Goal: Task Accomplishment & Management: Complete application form

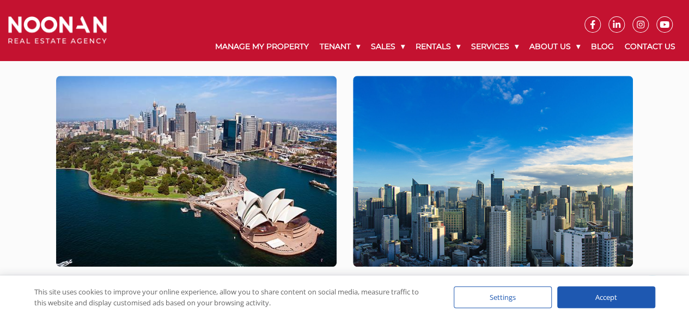
scroll to position [109, 0]
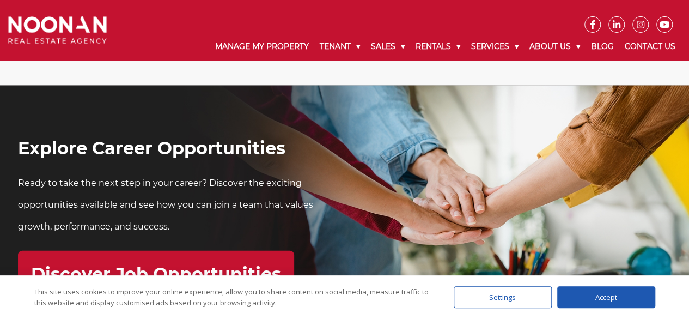
scroll to position [3324, 0]
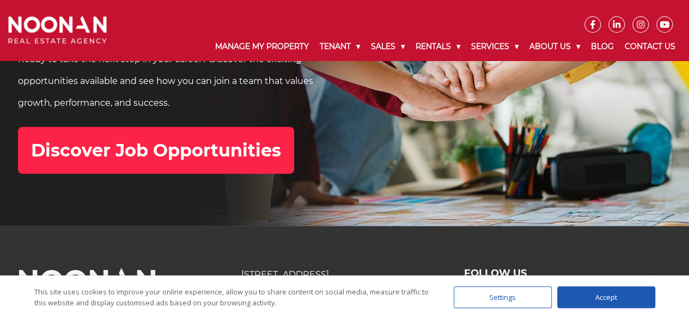
click at [209, 149] on h2 "Discover Job Opportunities" at bounding box center [156, 150] width 250 height 21
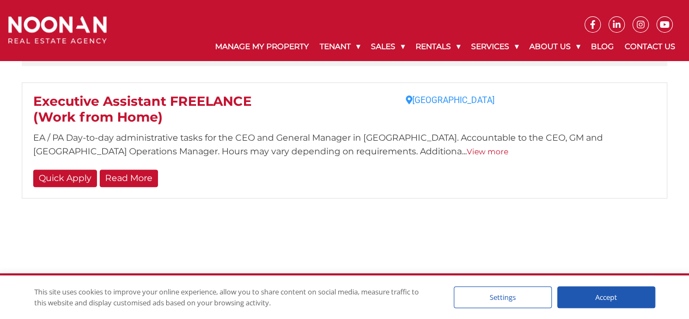
scroll to position [244, 0]
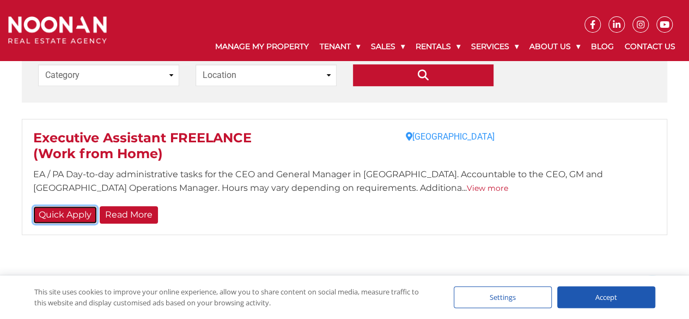
click at [66, 211] on link "Quick Apply" at bounding box center [65, 215] width 64 height 18
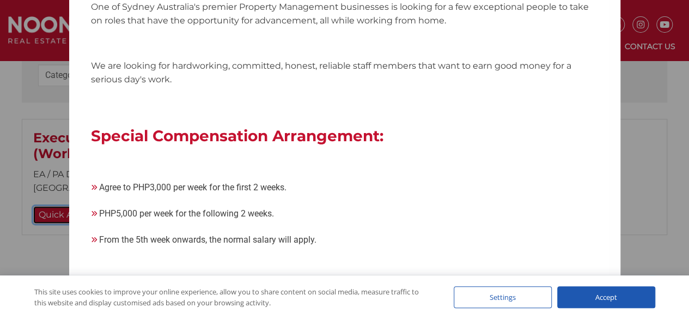
scroll to position [0, 0]
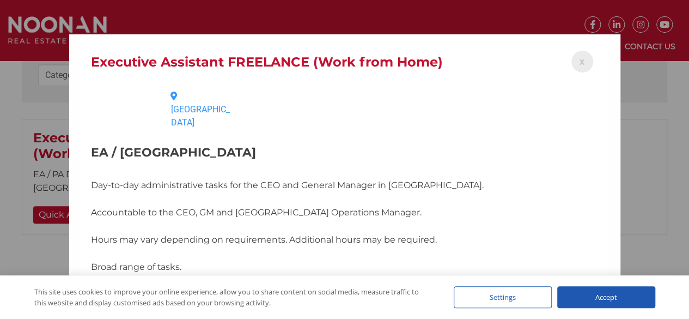
click at [572, 63] on div "x" at bounding box center [583, 62] width 22 height 22
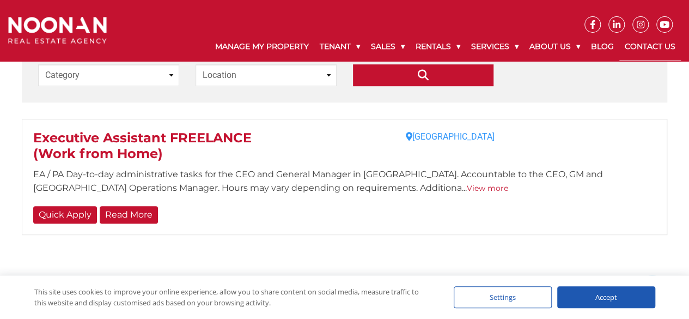
click at [631, 45] on link "Contact Us" at bounding box center [651, 47] width 62 height 28
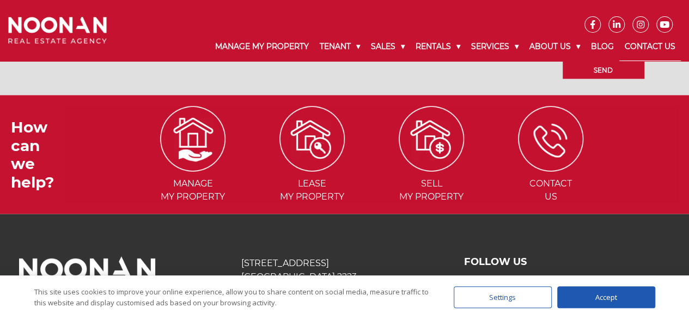
scroll to position [1147, 0]
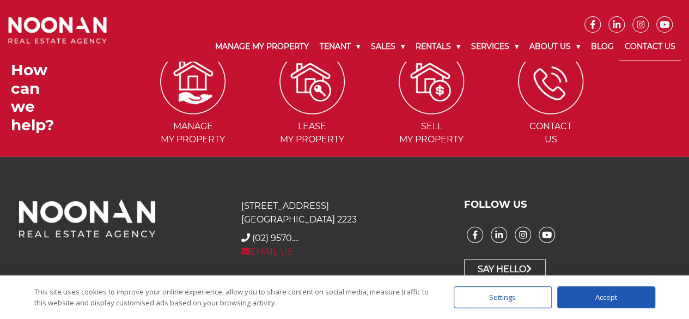
click at [286, 249] on link "EMAIL US" at bounding box center [266, 251] width 51 height 10
click at [274, 250] on link "EMAIL US" at bounding box center [266, 251] width 51 height 10
click at [273, 250] on link "EMAIL US" at bounding box center [266, 251] width 51 height 10
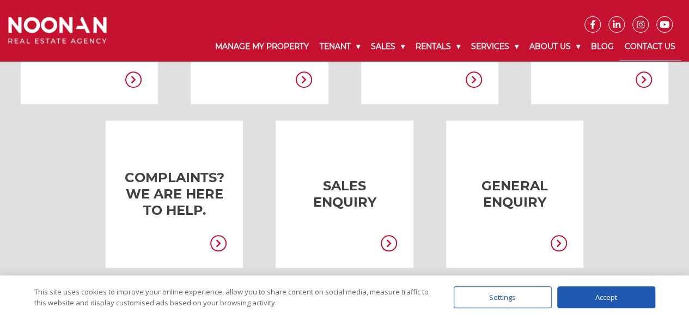
scroll to position [330, 0]
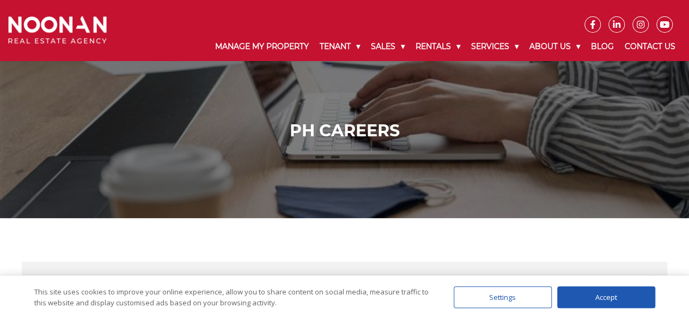
click at [306, 140] on h1 "PH Careers" at bounding box center [345, 131] width 668 height 20
click at [329, 129] on h1 "PH Careers" at bounding box center [345, 131] width 668 height 20
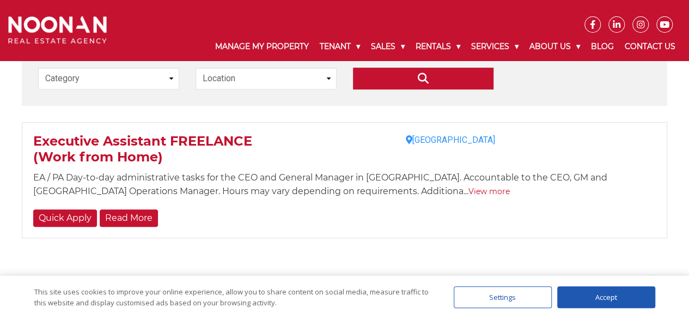
scroll to position [163, 0]
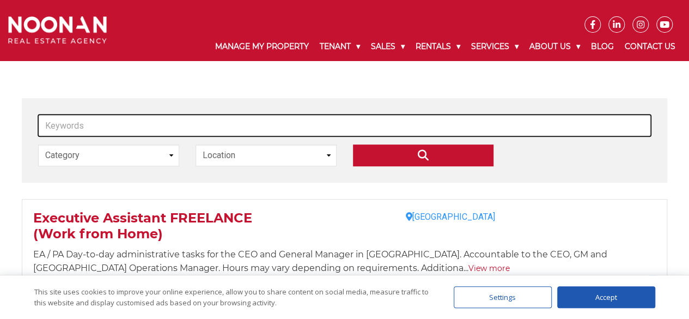
click at [136, 127] on input "Keywords" at bounding box center [344, 125] width 613 height 22
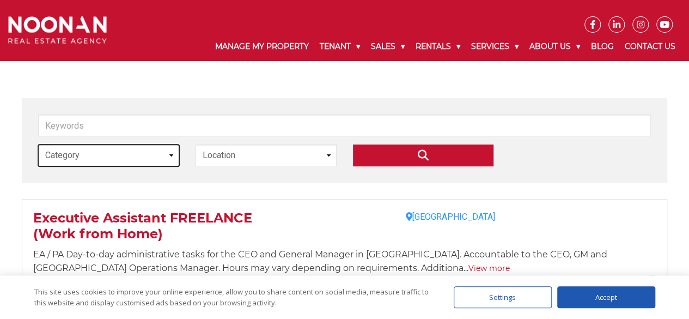
click at [167, 161] on select "Category Executive Assistant" at bounding box center [108, 155] width 141 height 22
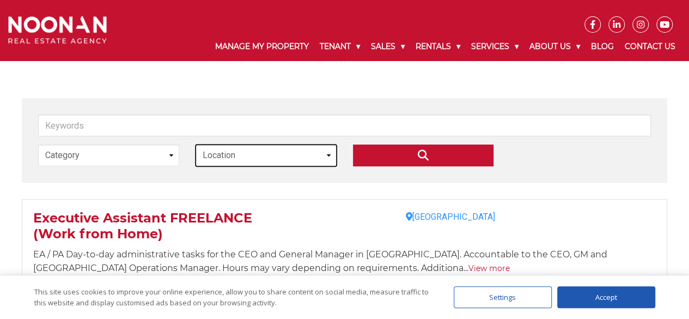
click at [259, 150] on select "Location Philippines" at bounding box center [266, 155] width 141 height 22
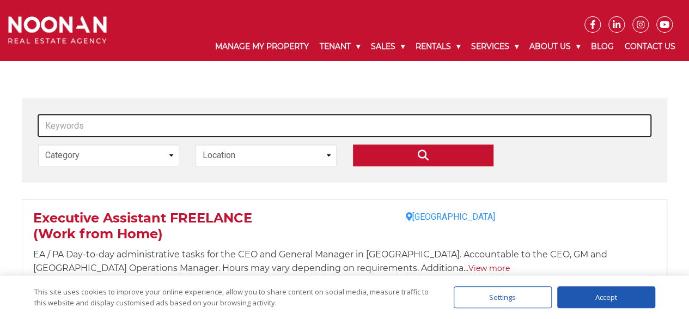
click at [228, 126] on input "Keywords" at bounding box center [344, 125] width 613 height 22
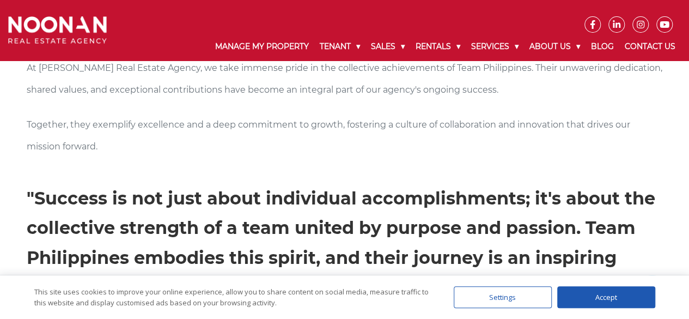
scroll to position [670, 0]
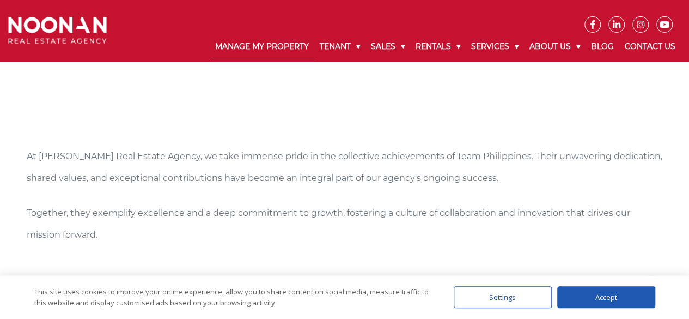
click at [278, 50] on link "Manage My Property" at bounding box center [262, 47] width 105 height 28
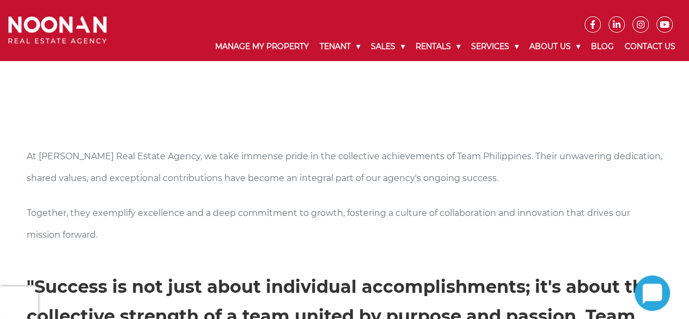
scroll to position [670, 0]
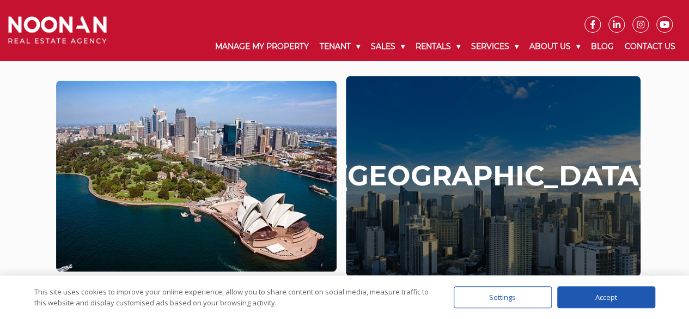
scroll to position [218, 0]
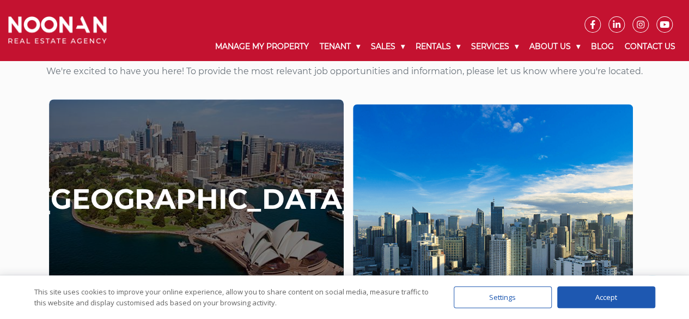
click at [220, 235] on div "[GEOGRAPHIC_DATA]" at bounding box center [196, 200] width 294 height 201
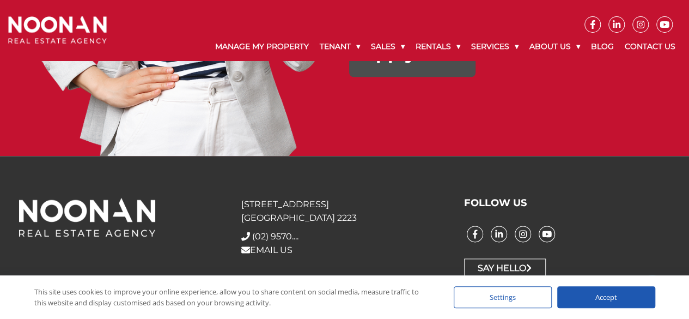
scroll to position [2533, 0]
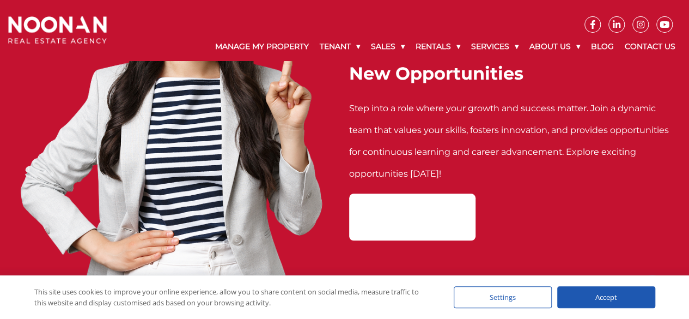
click at [420, 207] on h2 "Apply Now" at bounding box center [412, 217] width 100 height 21
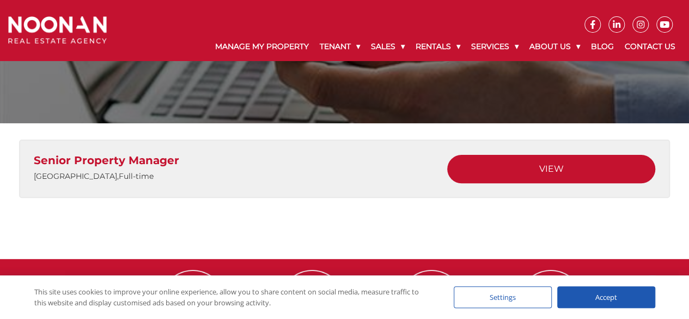
scroll to position [109, 0]
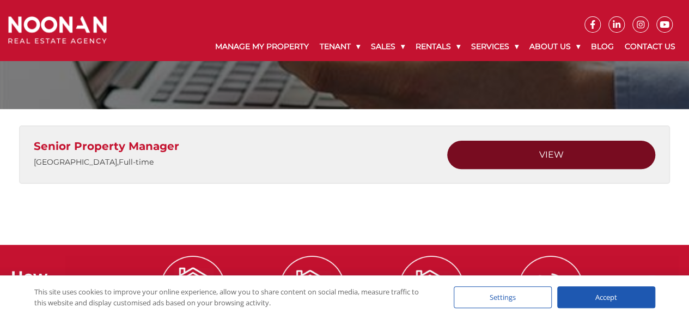
click at [493, 154] on link "View" at bounding box center [551, 155] width 208 height 28
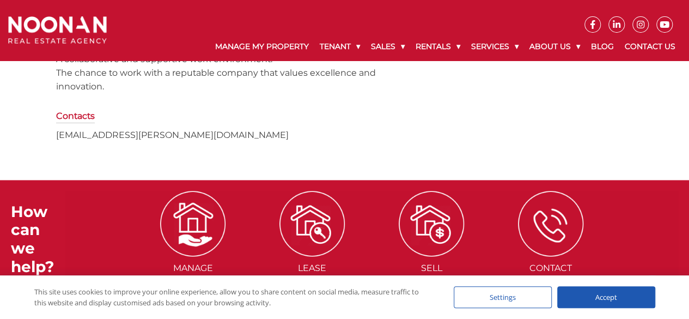
scroll to position [763, 0]
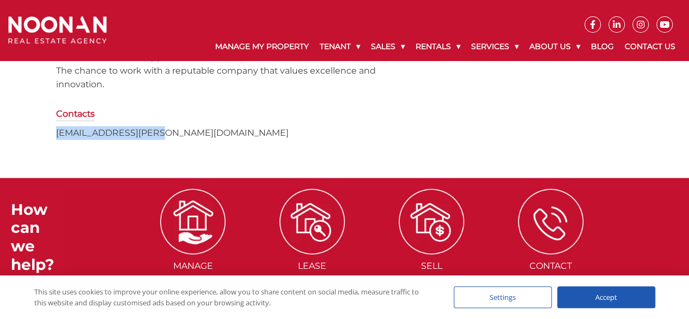
drag, startPoint x: 164, startPoint y: 135, endPoint x: 51, endPoint y: 136, distance: 113.4
copy p "[EMAIL_ADDRESS][PERSON_NAME][DOMAIN_NAME]"
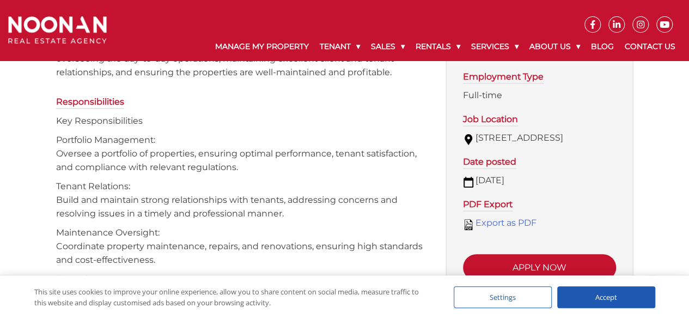
scroll to position [163, 0]
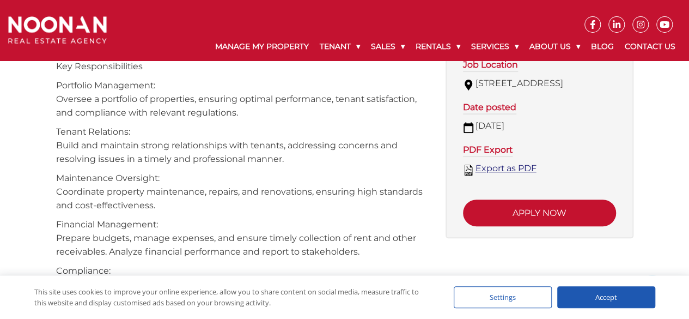
click at [514, 175] on link "Export as PDF" at bounding box center [539, 168] width 153 height 13
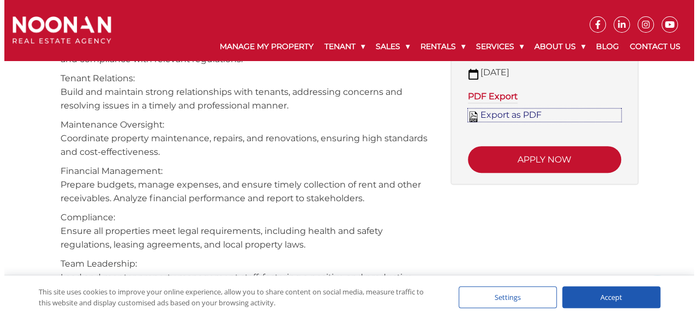
scroll to position [218, 0]
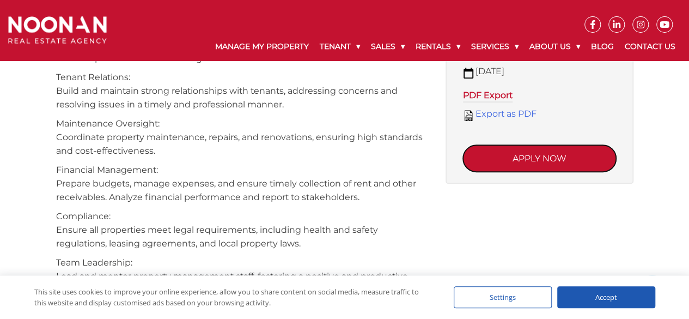
click at [539, 161] on button "Apply now" at bounding box center [539, 158] width 153 height 27
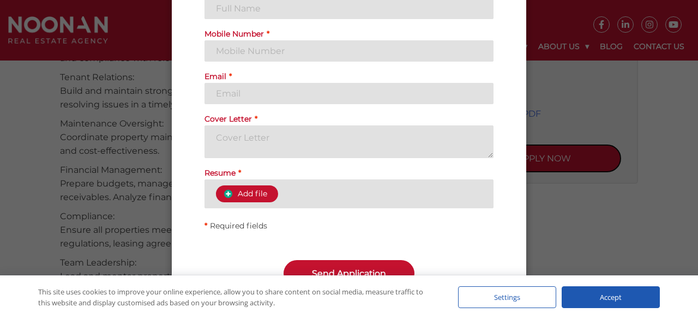
scroll to position [0, 0]
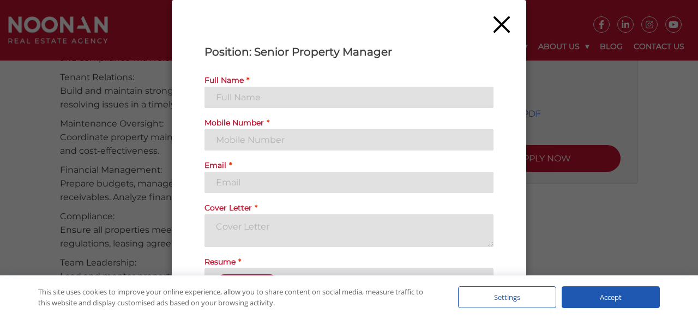
click at [348, 92] on input "Full Name *" at bounding box center [348, 97] width 289 height 21
type input "[PERSON_NAME] [PERSON_NAME]"
click at [419, 139] on input "Mobile Number *" at bounding box center [348, 139] width 289 height 21
type input "09688550272"
click at [448, 179] on input "Email *" at bounding box center [348, 182] width 289 height 21
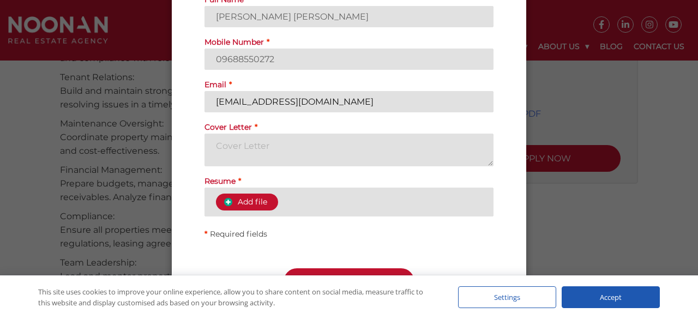
scroll to position [89, 0]
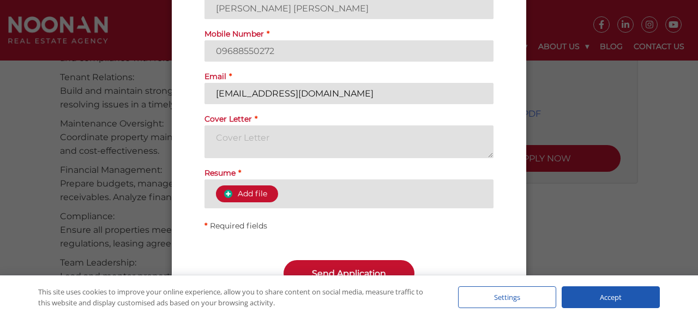
type input "[EMAIL_ADDRESS][DOMAIN_NAME]"
click at [432, 148] on textarea "Cover Letter *" at bounding box center [348, 141] width 289 height 33
click at [233, 189] on span "Add file" at bounding box center [247, 194] width 40 height 10
click at [0, 0] on input "Resume *" at bounding box center [0, 0] width 0 height 0
click at [323, 153] on textarea "Cover Letter *" at bounding box center [348, 141] width 289 height 33
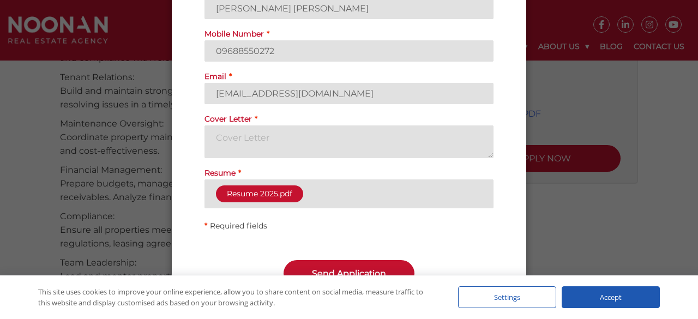
paste textarea "L ip dolorsi am conse adi eli [Seddoeiu Tempo] inci ut [Laboree Dolo]. Magn a e…"
type textarea "L ip dolorsi am conse adi eli [Seddoeiu Tempo] inci ut [Laboree Dolo]. Magn a e…"
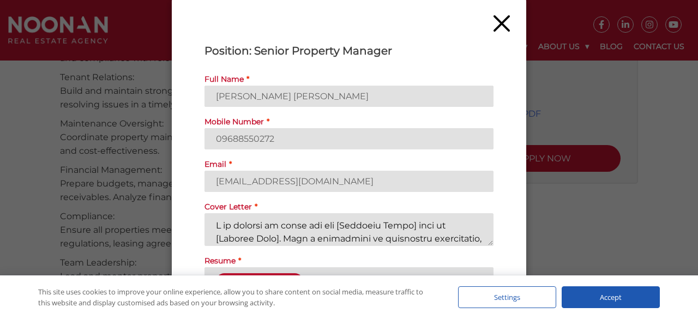
scroll to position [0, 0]
click at [372, 223] on textarea "Cover Letter *" at bounding box center [348, 230] width 289 height 33
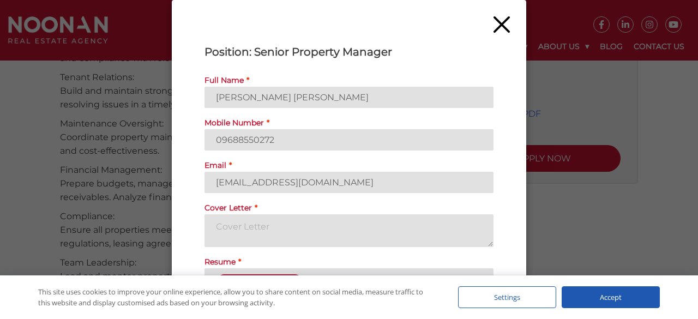
paste textarea "​L ip dolorsi am conse adi eli [Seddoeiu Tempo] inci ut [Laboree Dolo]. Magn a …"
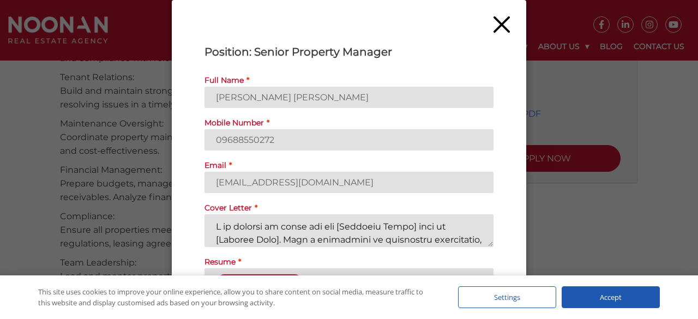
click at [397, 228] on textarea "Cover Letter *" at bounding box center [348, 230] width 289 height 33
click at [397, 233] on textarea "Cover Letter *" at bounding box center [348, 230] width 289 height 33
click at [290, 237] on textarea "Cover Letter *" at bounding box center [348, 230] width 289 height 33
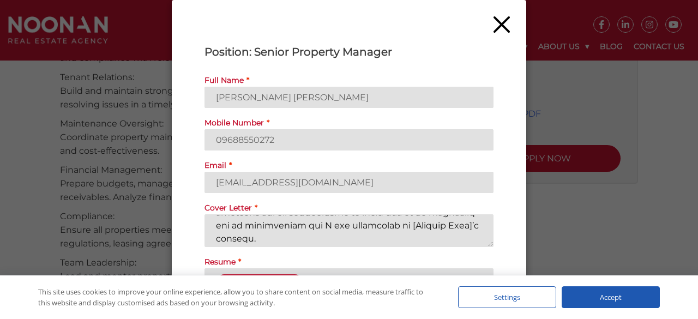
scroll to position [306, 0]
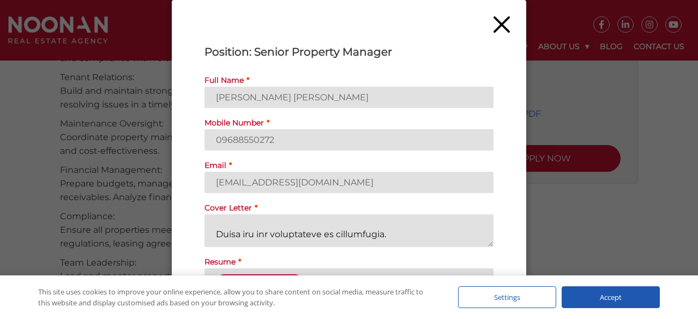
drag, startPoint x: 404, startPoint y: 227, endPoint x: 258, endPoint y: 223, distance: 146.1
click at [258, 223] on textarea "Cover Letter *" at bounding box center [348, 230] width 289 height 33
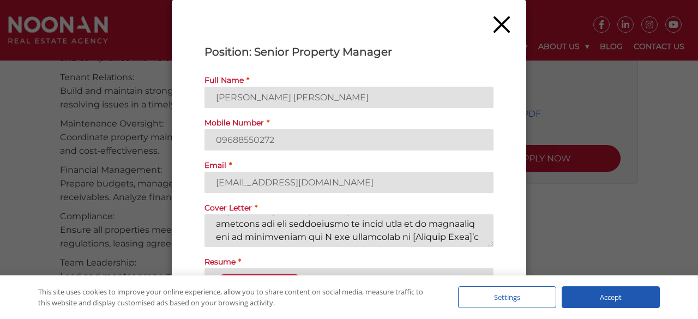
click at [427, 233] on textarea "Cover Letter *" at bounding box center [348, 230] width 289 height 33
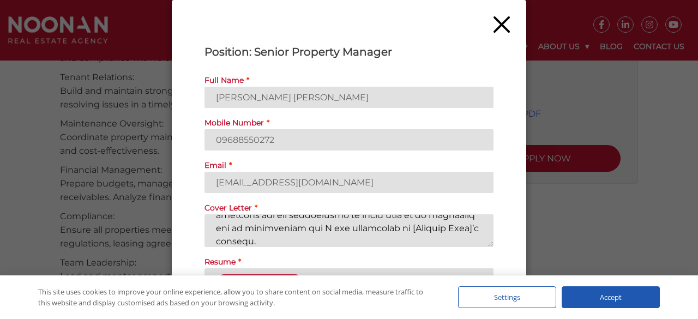
scroll to position [273, 0]
click at [409, 228] on textarea "Cover Letter *" at bounding box center [348, 230] width 289 height 33
click at [240, 238] on textarea "Cover Letter *" at bounding box center [348, 230] width 289 height 33
click at [256, 238] on textarea "Cover Letter *" at bounding box center [348, 230] width 289 height 33
drag, startPoint x: 421, startPoint y: 231, endPoint x: 413, endPoint y: 229, distance: 7.8
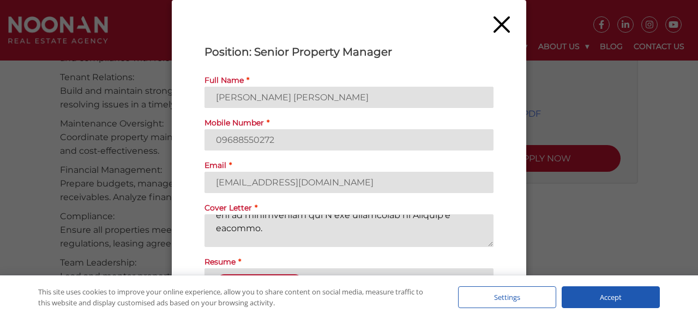
click at [413, 229] on textarea "Cover Letter *" at bounding box center [348, 230] width 289 height 33
drag, startPoint x: 413, startPoint y: 229, endPoint x: 409, endPoint y: 225, distance: 5.8
click at [409, 225] on textarea "Cover Letter *" at bounding box center [348, 230] width 289 height 33
click at [405, 230] on textarea "Cover Letter *" at bounding box center [348, 230] width 289 height 33
click at [317, 238] on textarea "Cover Letter *" at bounding box center [348, 230] width 289 height 33
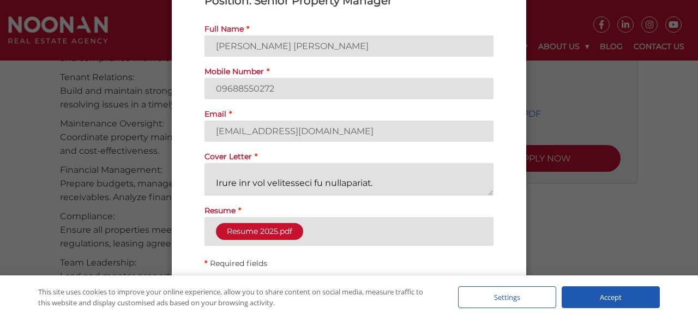
scroll to position [89, 0]
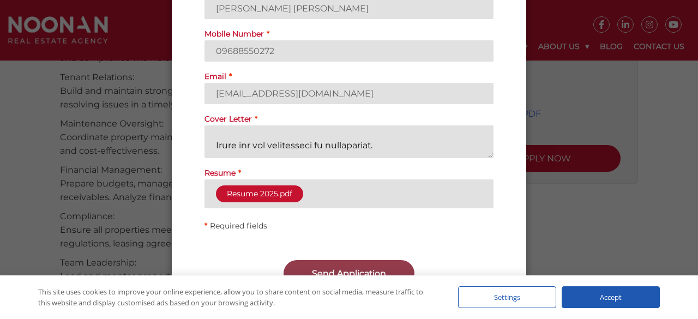
type textarea "​L ip dolorsi am conse adi eli Seddoeiu Tempori utla et Dolore Magn Aliqua Enim…"
click at [377, 267] on button "Send Application" at bounding box center [348, 273] width 131 height 27
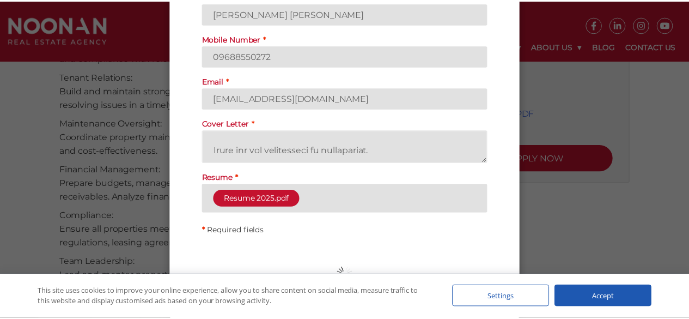
scroll to position [0, 0]
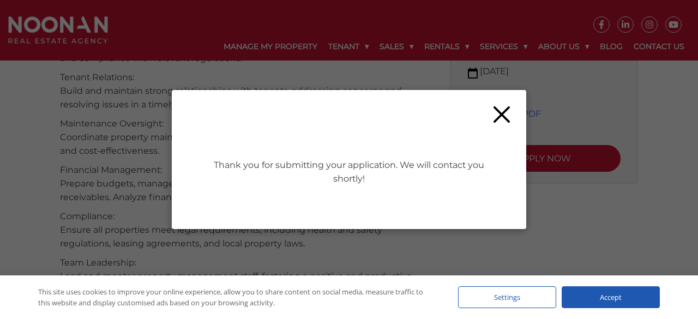
click at [500, 113] on img at bounding box center [501, 114] width 16 height 16
